Goal: Task Accomplishment & Management: Use online tool/utility

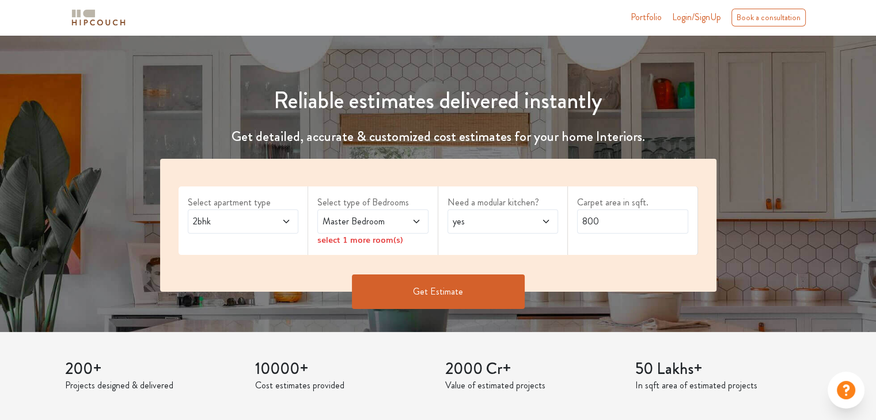
scroll to position [96, 0]
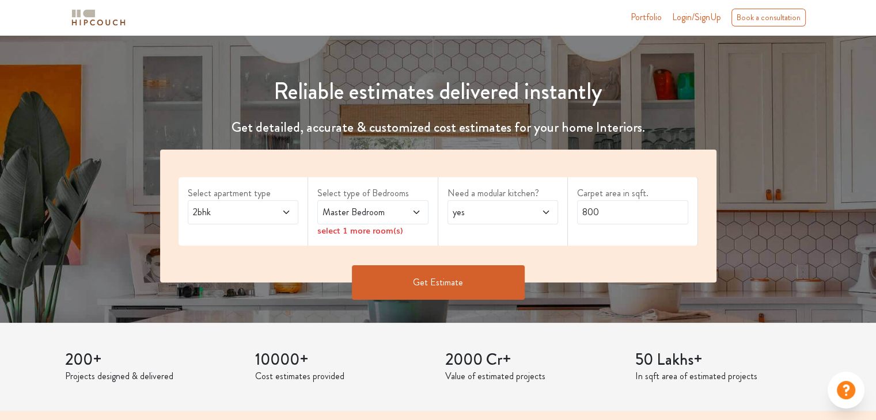
click at [379, 218] on span "Master Bedroom" at bounding box center [357, 213] width 75 height 14
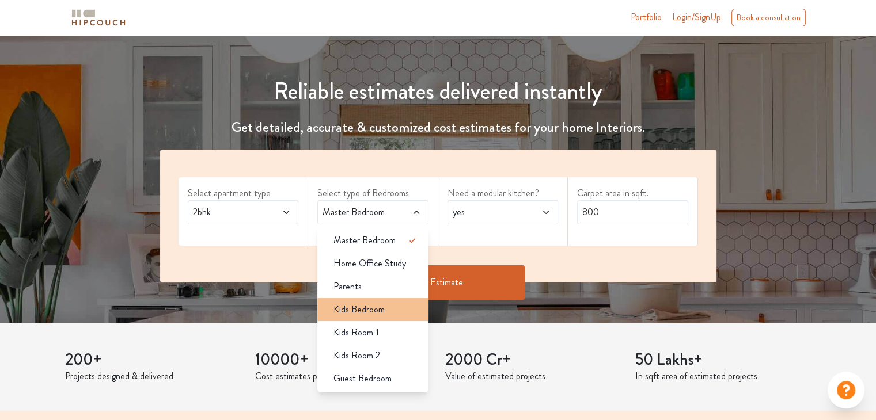
click at [405, 303] on div "Kids Bedroom" at bounding box center [376, 310] width 104 height 14
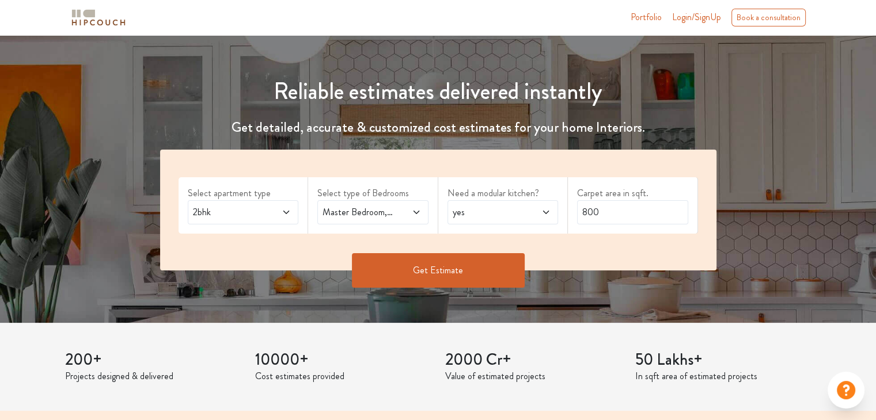
click at [420, 218] on span at bounding box center [408, 213] width 25 height 14
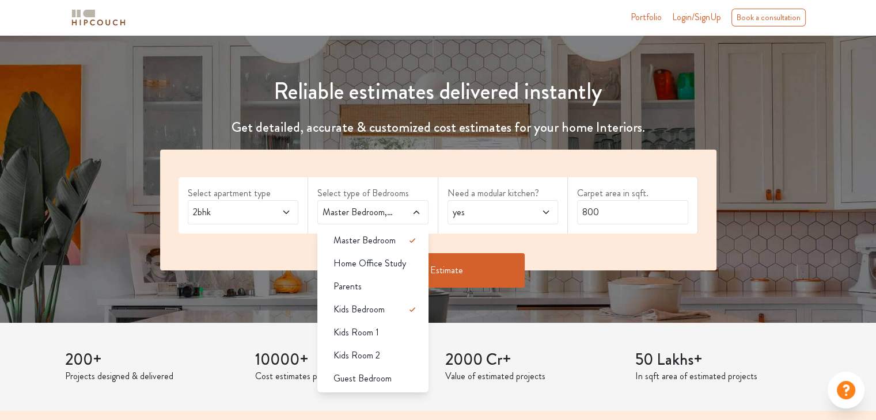
click at [531, 212] on span at bounding box center [537, 213] width 25 height 14
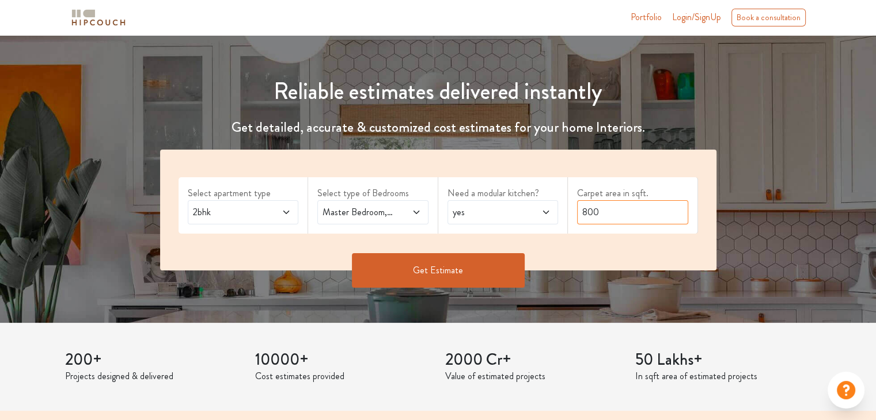
drag, startPoint x: 614, startPoint y: 220, endPoint x: 553, endPoint y: 212, distance: 61.5
click at [553, 212] on div "Select apartment type 2bhk Select type of Bedrooms Master Bedroom,Kids Bedroom …" at bounding box center [438, 210] width 556 height 121
type input "120"
click at [451, 272] on button "Get Estimate" at bounding box center [438, 270] width 173 height 35
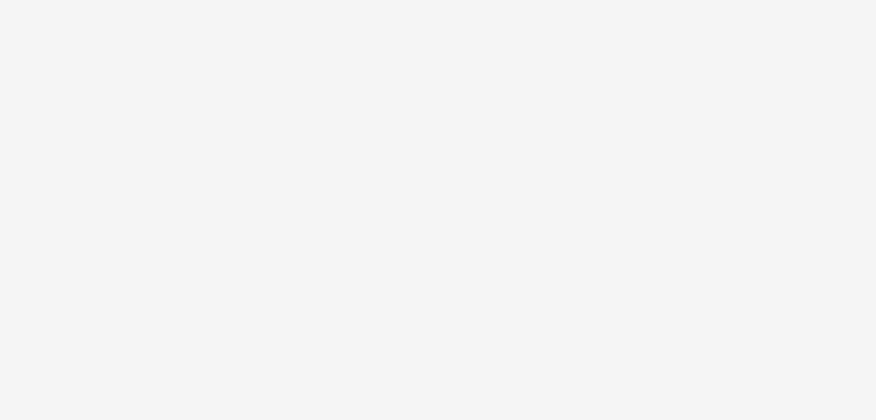
scroll to position [0, 0]
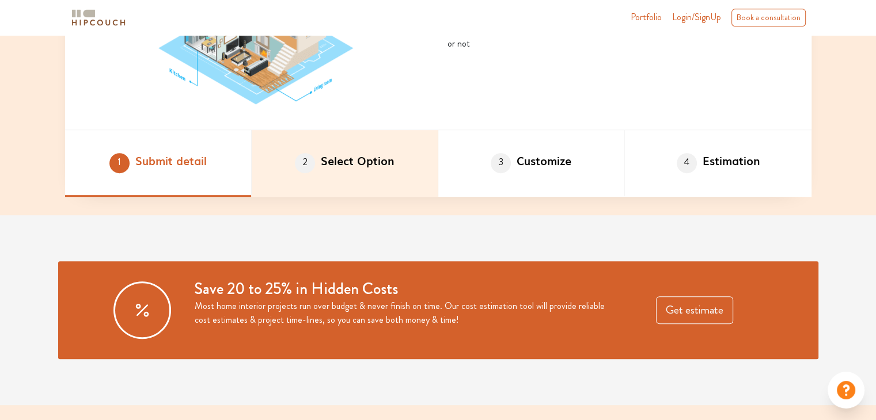
scroll to position [673, 0]
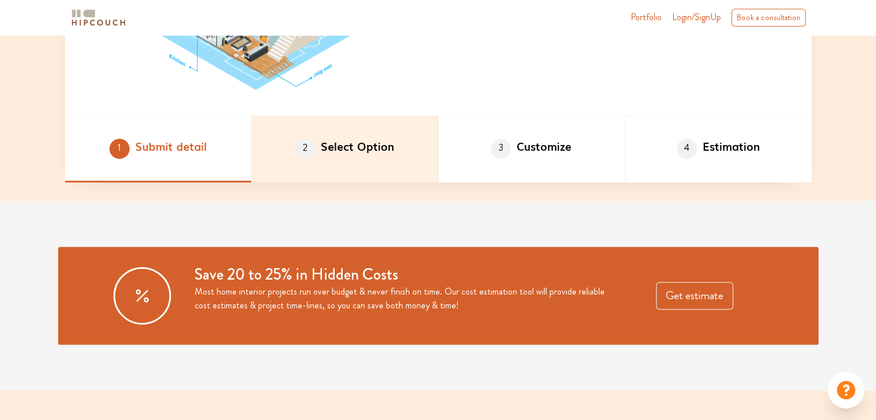
click at [366, 165] on li "2 Select Option" at bounding box center [345, 149] width 187 height 67
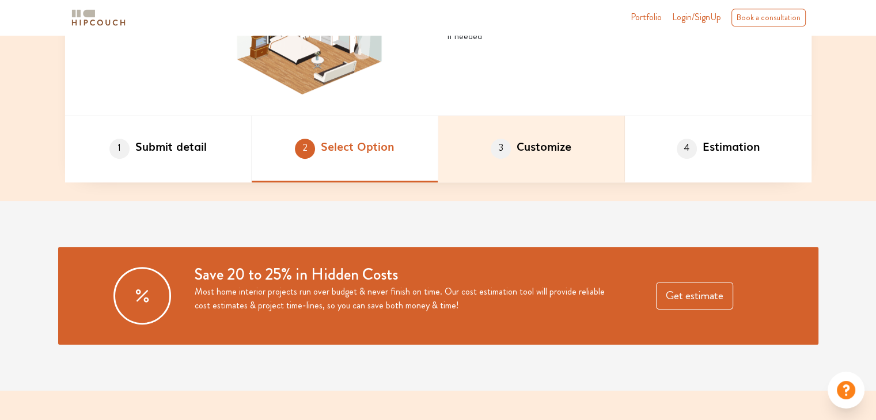
click at [565, 164] on li "3 Customize" at bounding box center [531, 149] width 187 height 67
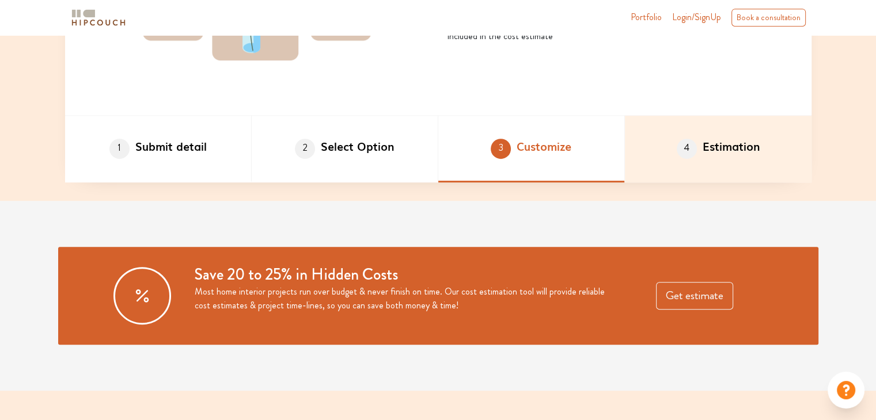
click at [711, 158] on li "4 Estimation" at bounding box center [718, 149] width 187 height 67
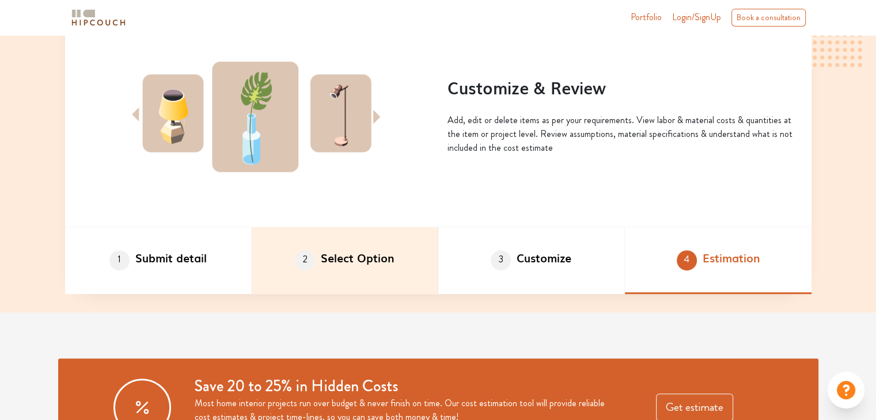
scroll to position [560, 0]
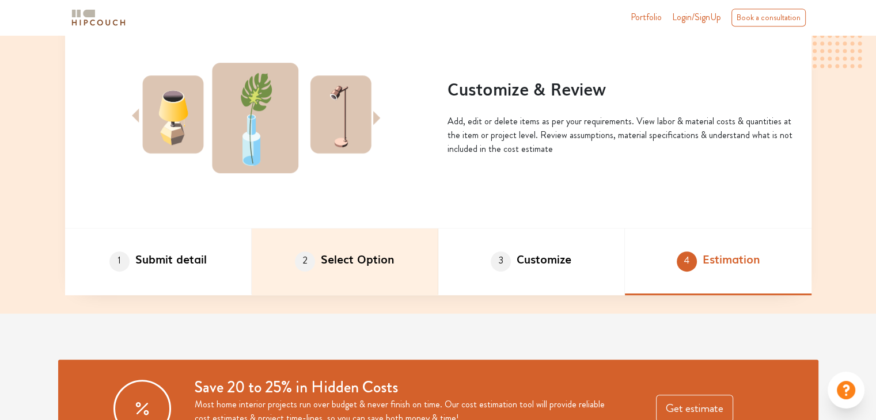
click at [402, 263] on li "2 Select Option" at bounding box center [345, 262] width 187 height 67
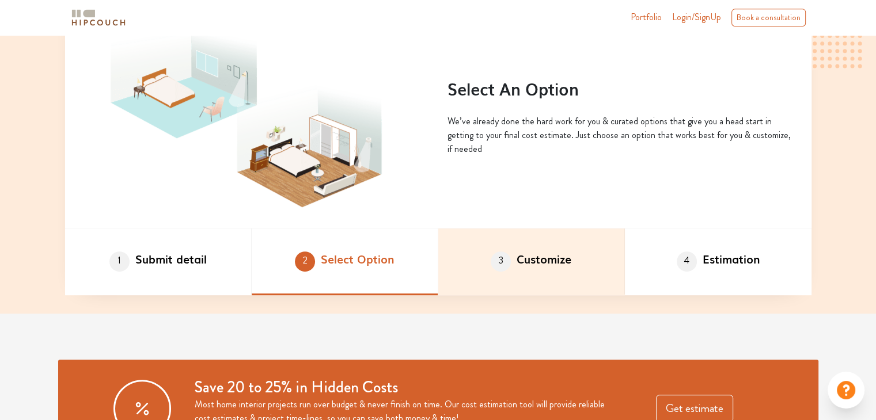
click at [573, 261] on li "3 Customize" at bounding box center [531, 262] width 187 height 67
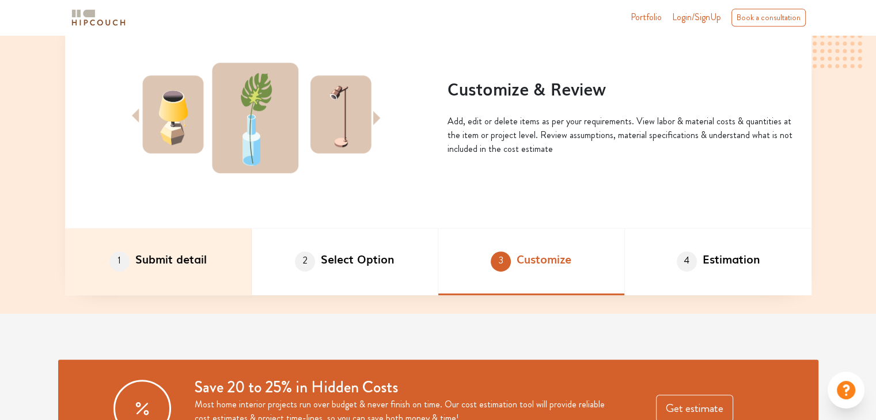
click at [211, 263] on li "1 Submit detail" at bounding box center [158, 262] width 187 height 67
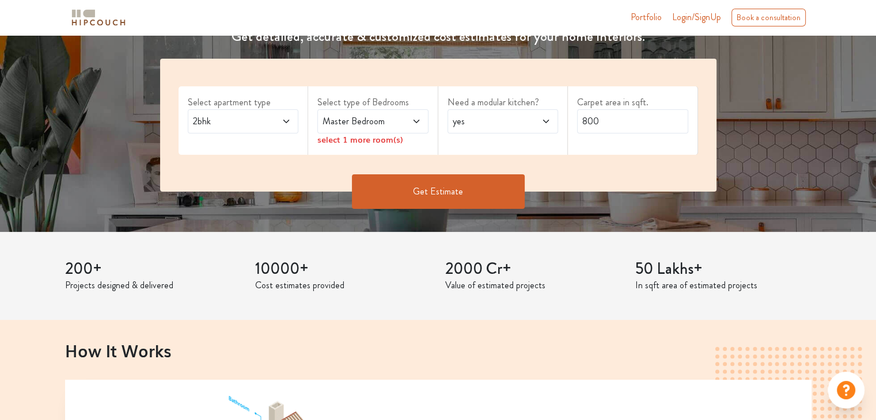
scroll to position [156, 0]
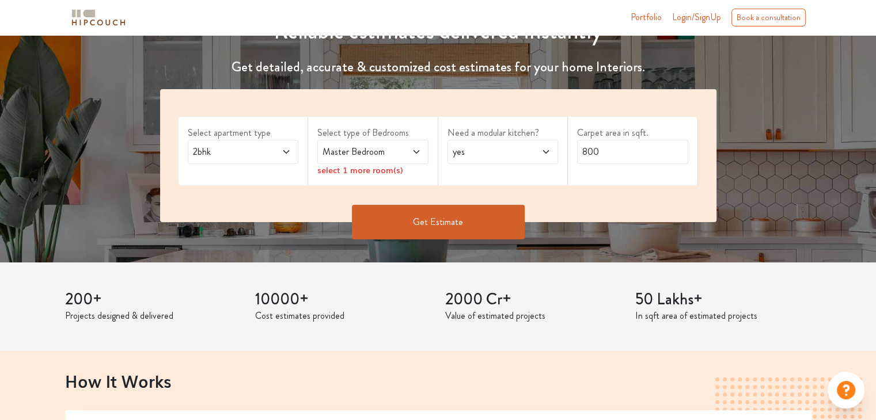
click at [707, 22] on span "Login/SignUp" at bounding box center [696, 16] width 49 height 13
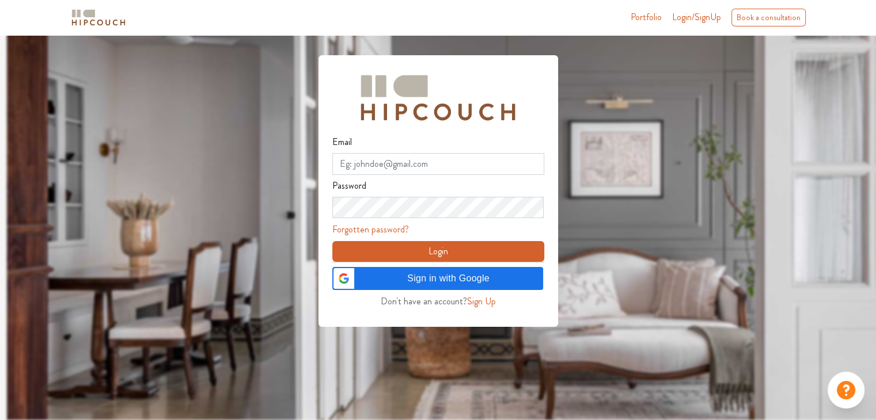
scroll to position [35, 0]
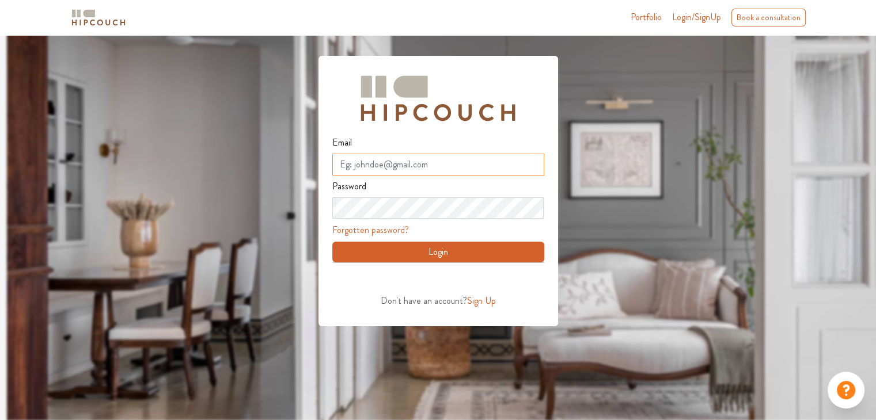
click at [439, 165] on input "Email" at bounding box center [438, 165] width 212 height 22
type input "t"
drag, startPoint x: 392, startPoint y: 159, endPoint x: 322, endPoint y: 164, distance: 69.8
click at [322, 164] on div "Email t Password Forgotten password? Login Don't have an account? Sign Up" at bounding box center [438, 191] width 240 height 271
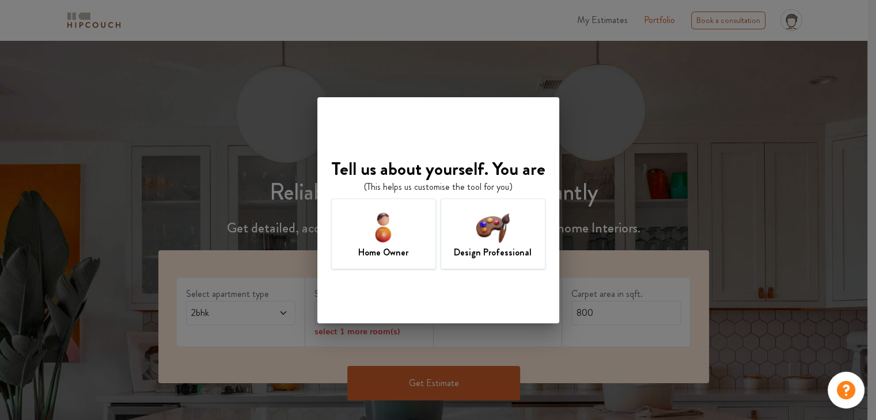
click at [506, 251] on h7 "Design Professional" at bounding box center [493, 253] width 78 height 14
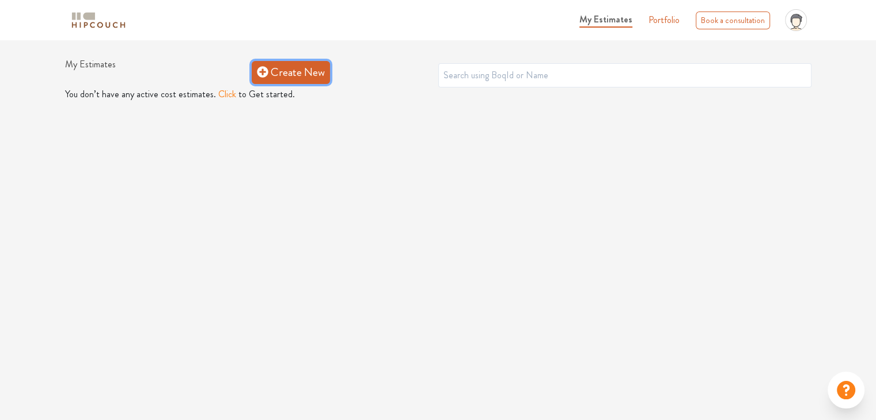
click at [298, 74] on link "Create New" at bounding box center [291, 72] width 78 height 23
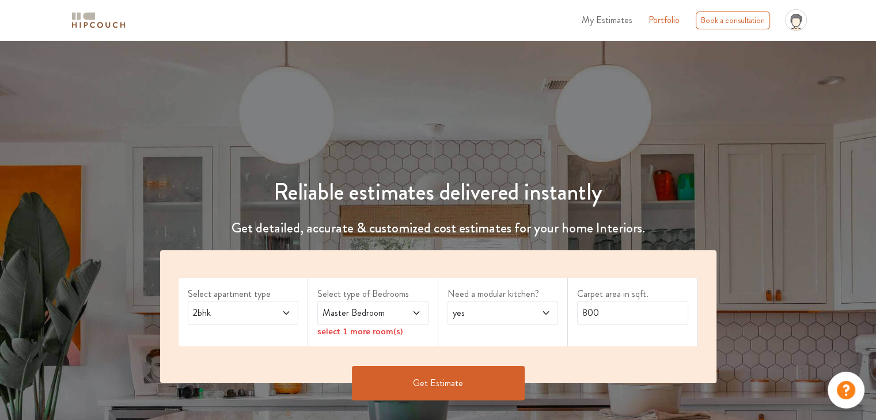
click at [412, 313] on icon at bounding box center [416, 313] width 9 height 9
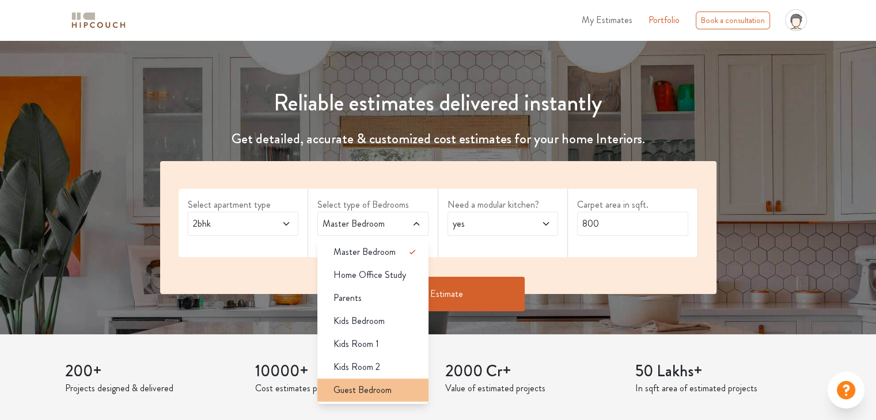
scroll to position [121, 0]
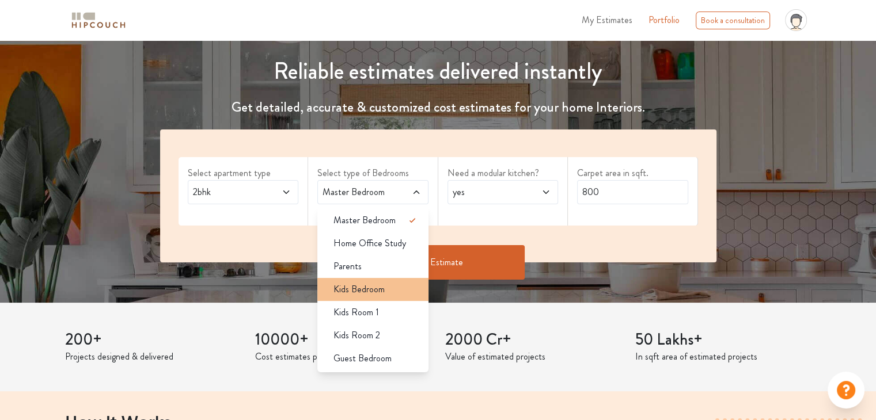
click at [386, 298] on li "Kids Bedroom" at bounding box center [372, 289] width 111 height 23
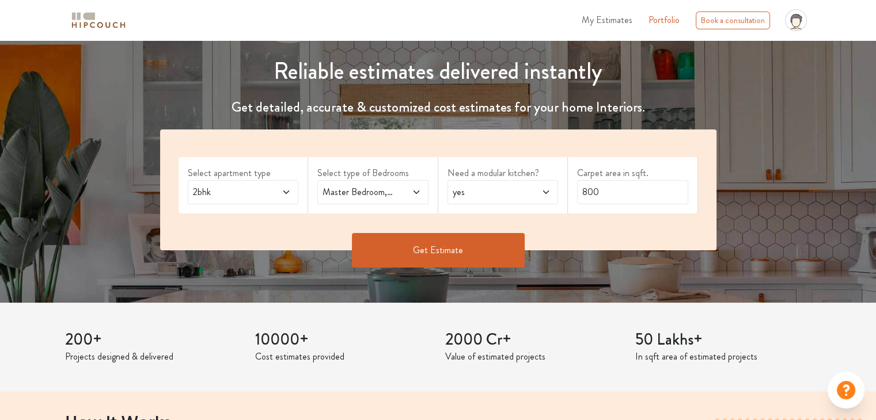
click at [479, 199] on div "yes" at bounding box center [502, 192] width 111 height 24
click at [610, 196] on input "800" at bounding box center [632, 192] width 111 height 24
drag, startPoint x: 610, startPoint y: 197, endPoint x: 546, endPoint y: 187, distance: 64.7
click at [546, 187] on div "Select apartment type 2bhk Select type of Bedrooms Master Bedroom,Kids Bedroom …" at bounding box center [438, 190] width 556 height 121
type input "1150"
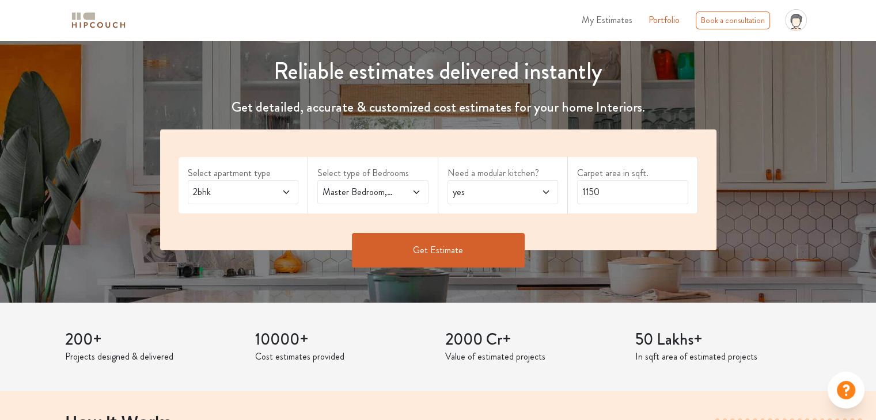
click at [492, 256] on button "Get Estimate" at bounding box center [438, 250] width 173 height 35
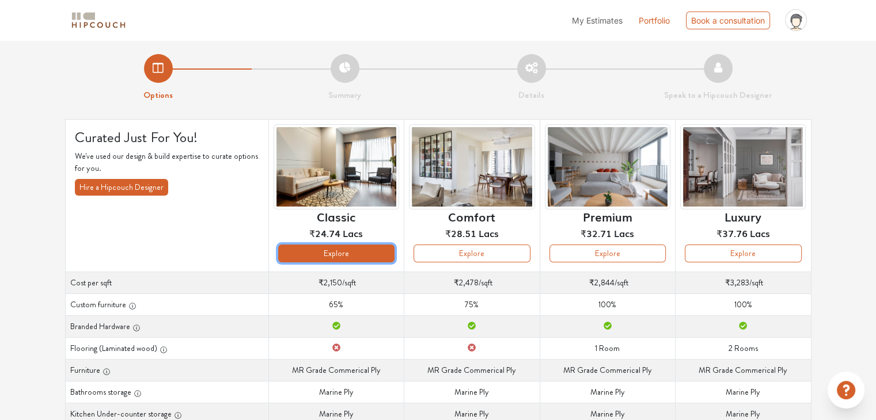
click at [341, 256] on button "Explore" at bounding box center [336, 254] width 116 height 18
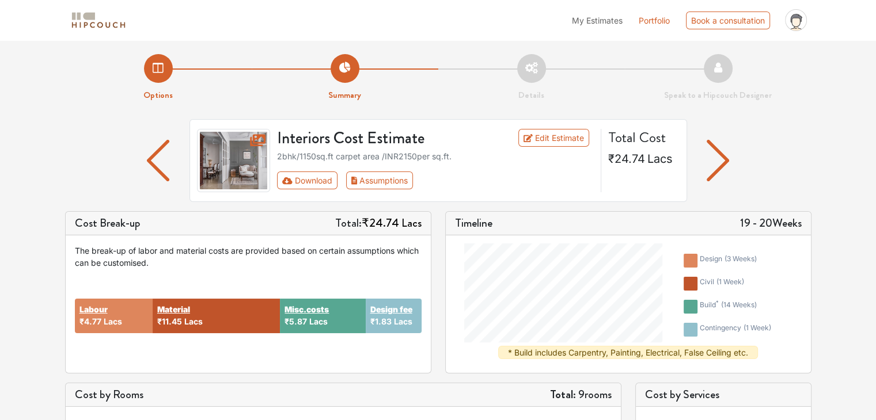
click at [530, 77] on li "Details" at bounding box center [531, 78] width 187 height 48
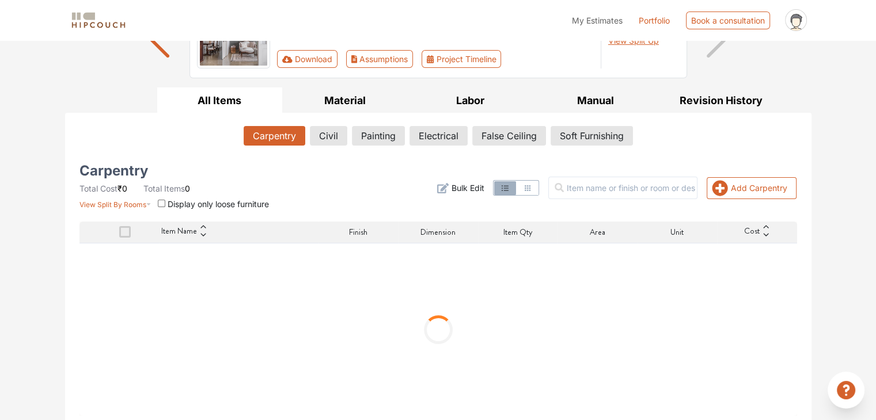
click at [359, 217] on div "Carpentry Total Cost ₹0 Total Items 0 View Split By Rooms Display only loose fu…" at bounding box center [437, 291] width 717 height 250
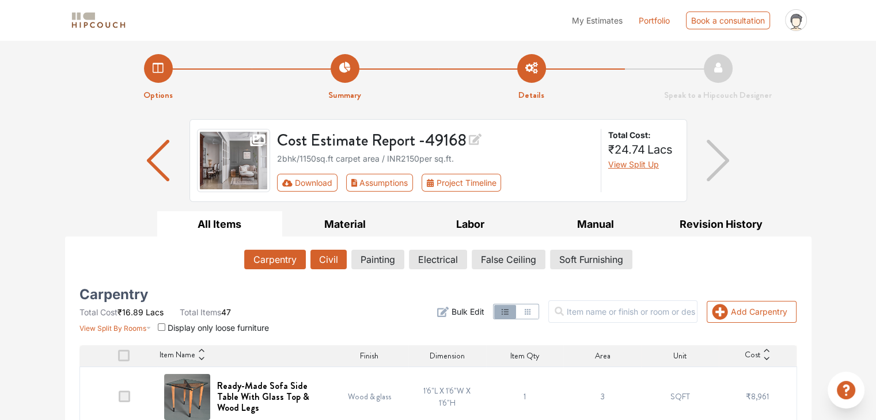
click at [335, 260] on button "Civil" at bounding box center [328, 260] width 36 height 20
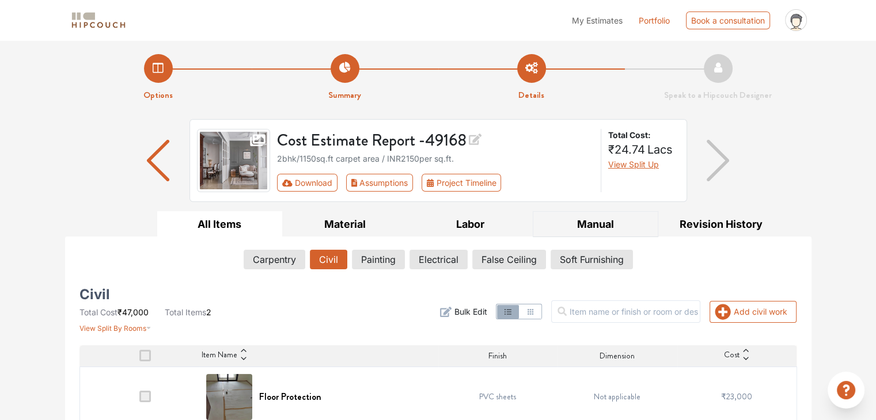
click at [590, 228] on button "Manual" at bounding box center [596, 224] width 126 height 26
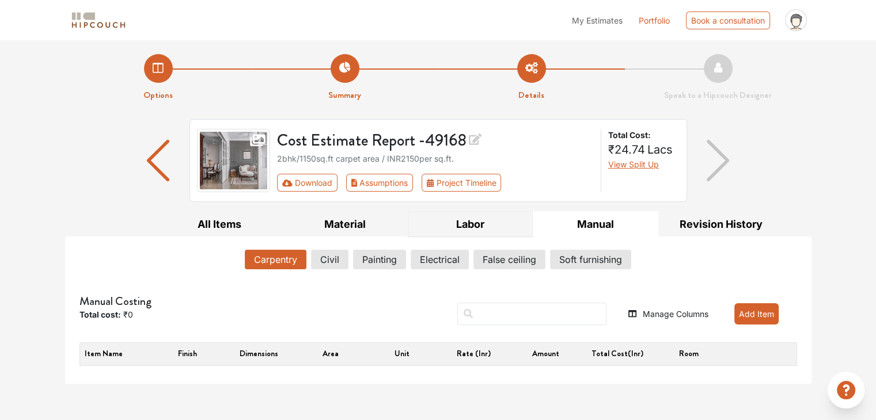
click at [508, 226] on button "Labor" at bounding box center [471, 224] width 126 height 26
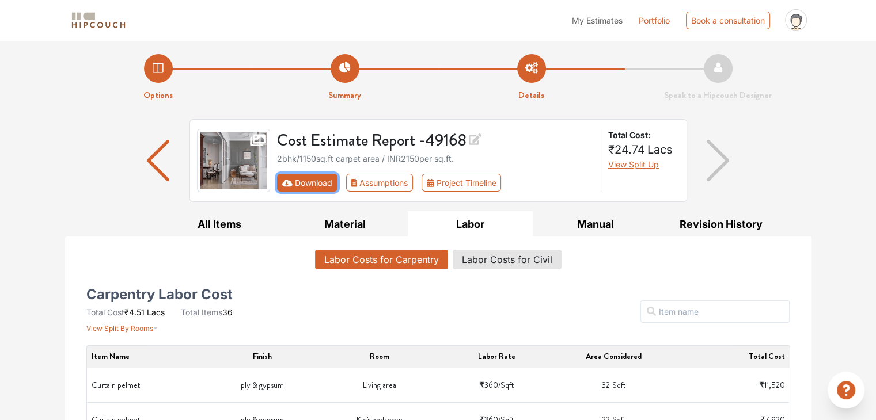
click at [317, 186] on button "Download" at bounding box center [307, 183] width 60 height 18
click at [298, 183] on button "Download" at bounding box center [307, 183] width 60 height 18
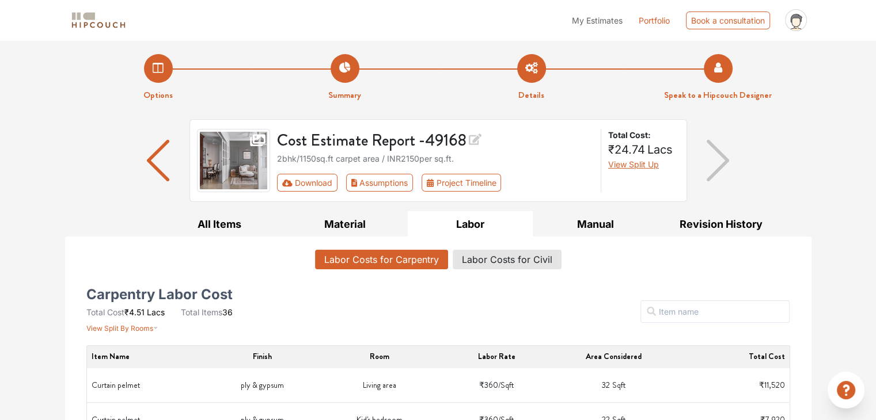
click at [719, 77] on li "Speak to a Hipcouch Designer" at bounding box center [718, 78] width 187 height 48
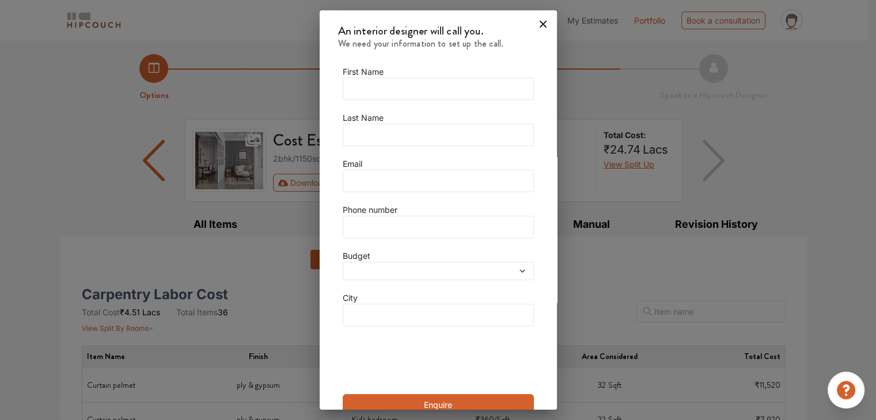
click at [534, 26] on icon at bounding box center [543, 24] width 18 height 18
